Goal: Task Accomplishment & Management: Manage account settings

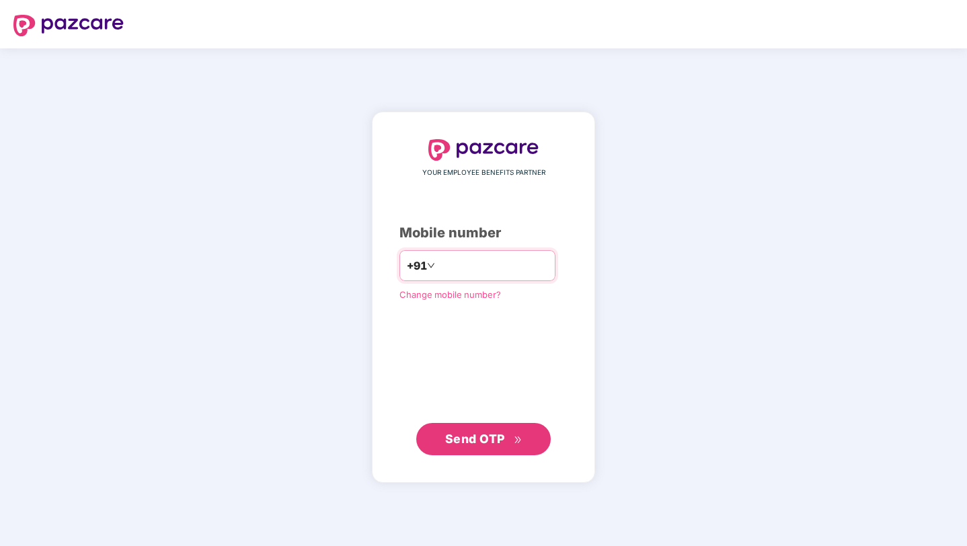
type input "**********"
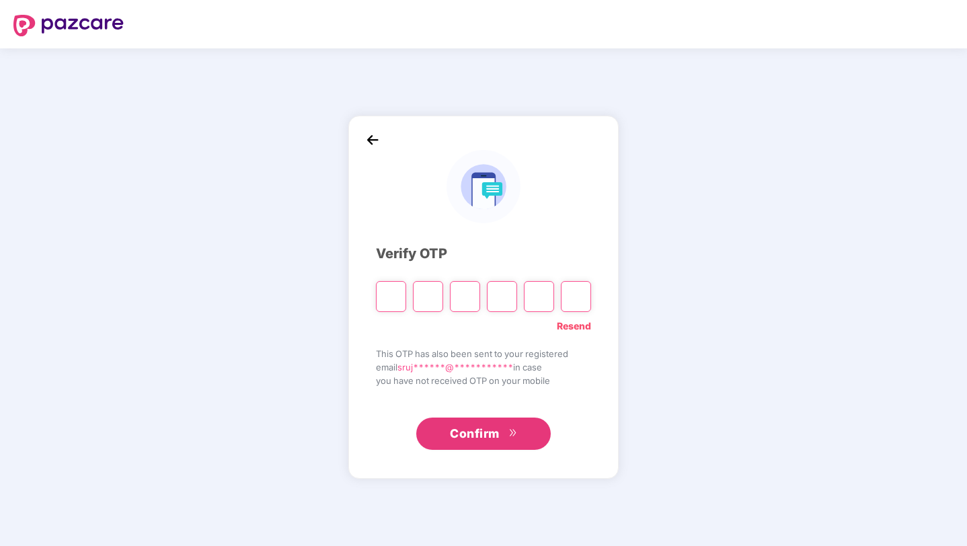
paste input "*"
type input "*"
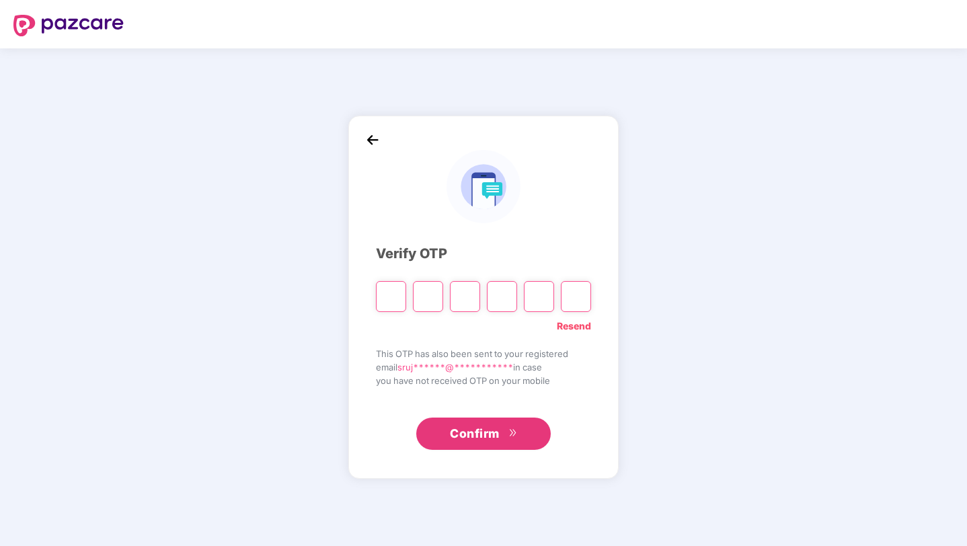
type input "*"
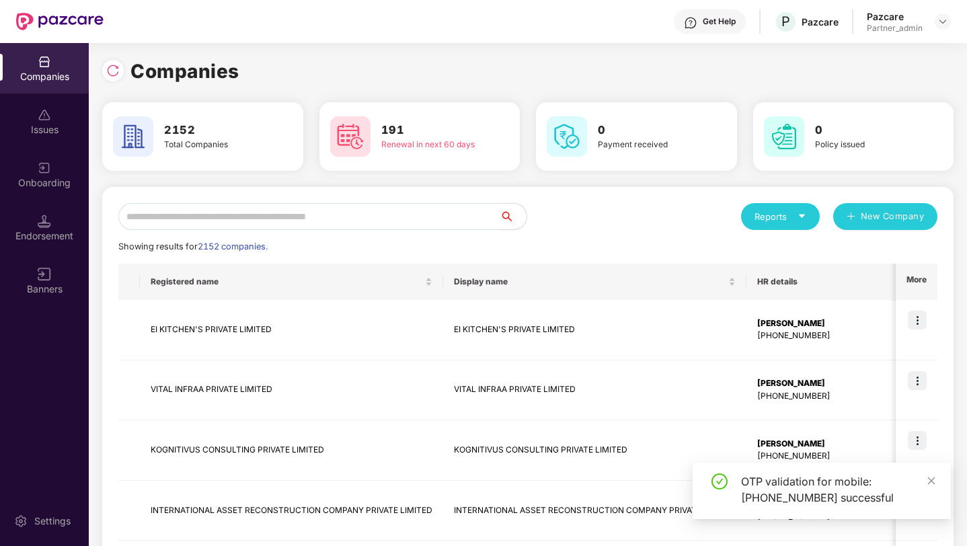
click at [246, 203] on input "text" at bounding box center [308, 216] width 381 height 27
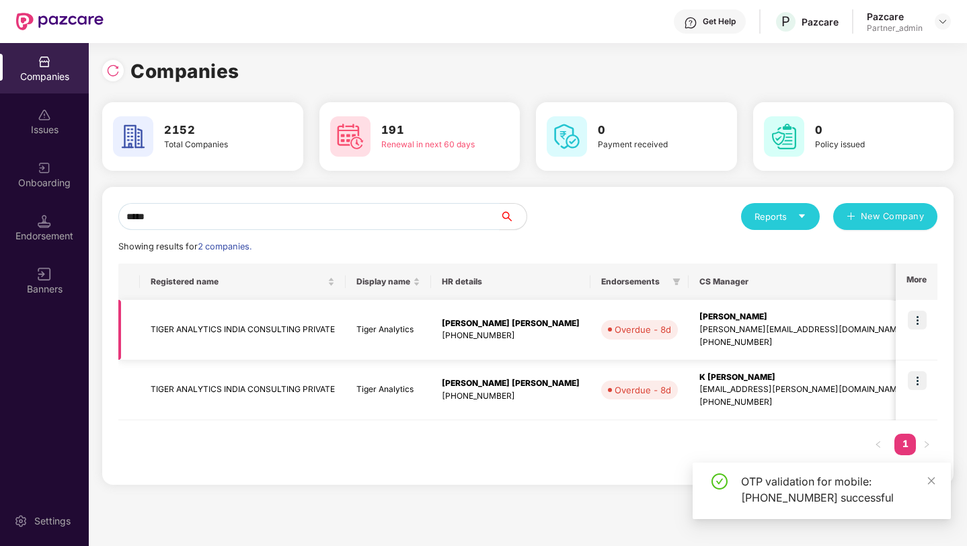
type input "*****"
click at [917, 319] on img at bounding box center [916, 320] width 19 height 19
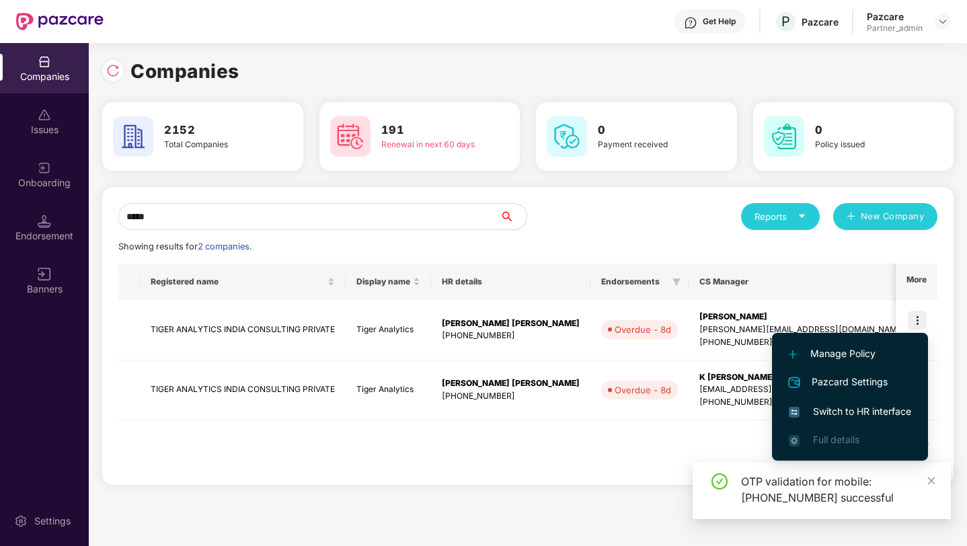
click at [837, 409] on span "Switch to HR interface" at bounding box center [849, 411] width 122 height 15
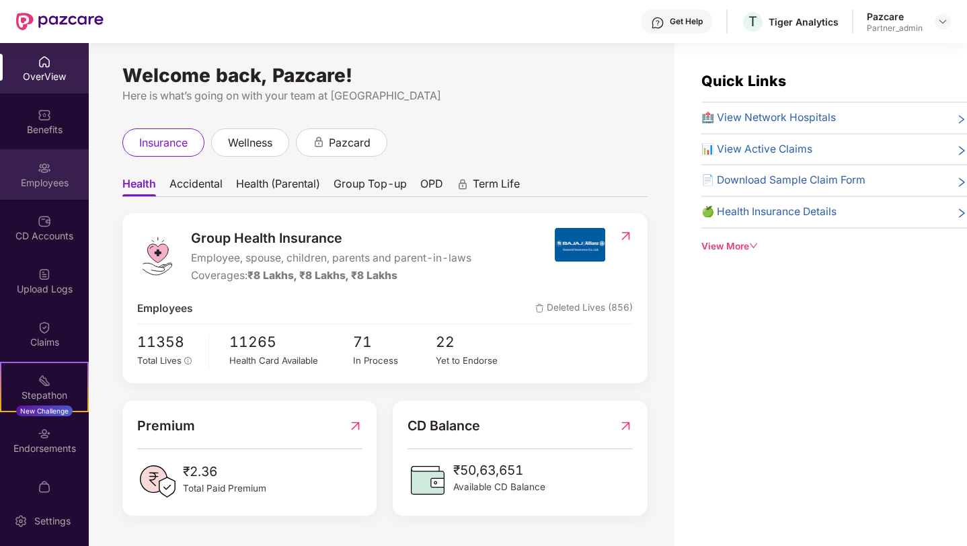
click at [38, 173] on img at bounding box center [44, 167] width 13 height 13
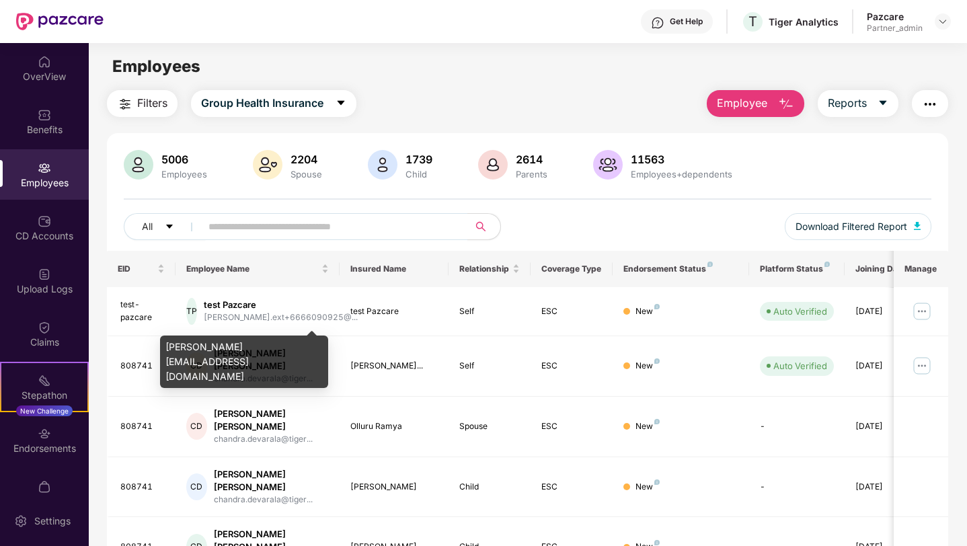
click at [224, 345] on div "[PERSON_NAME][EMAIL_ADDRESS][DOMAIN_NAME]" at bounding box center [244, 361] width 168 height 52
copy div "[PERSON_NAME][EMAIL_ADDRESS][DOMAIN_NAME]"
